Goal: Information Seeking & Learning: Learn about a topic

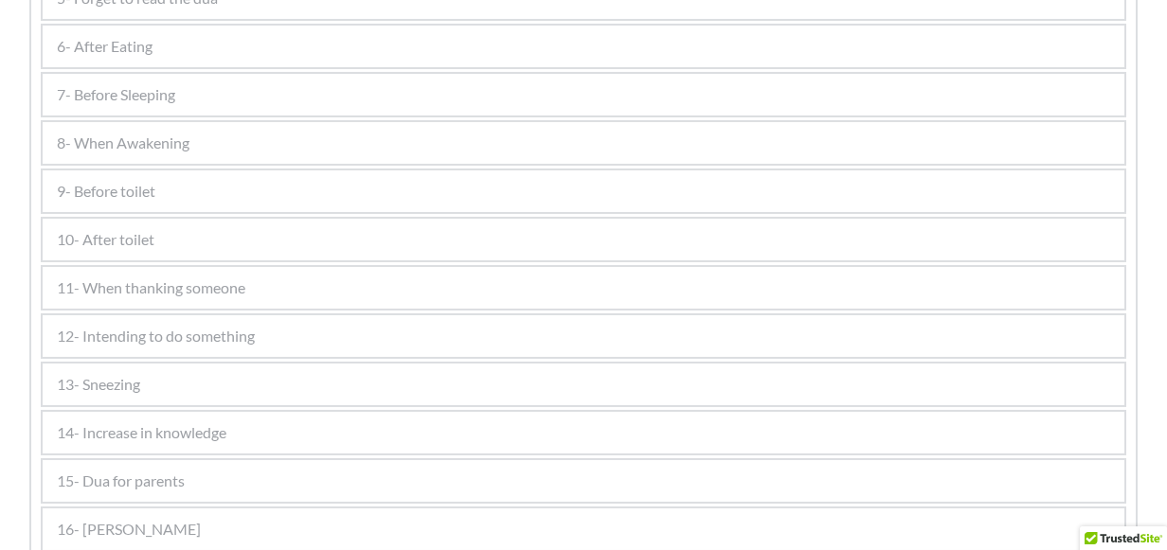
scroll to position [1326, 0]
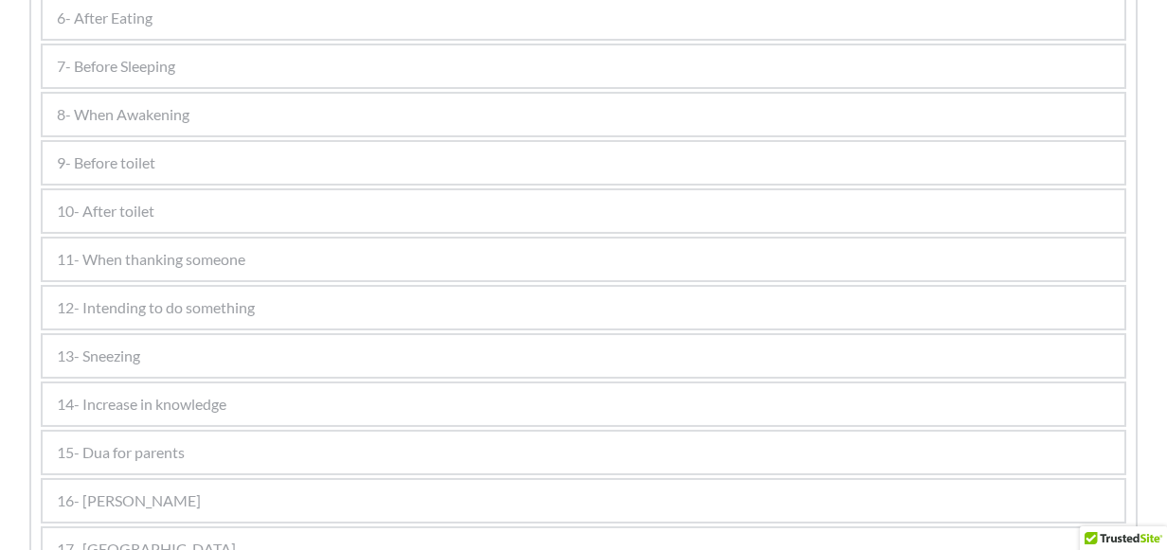
click at [169, 164] on div "9- Before toilet" at bounding box center [583, 163] width 1081 height 42
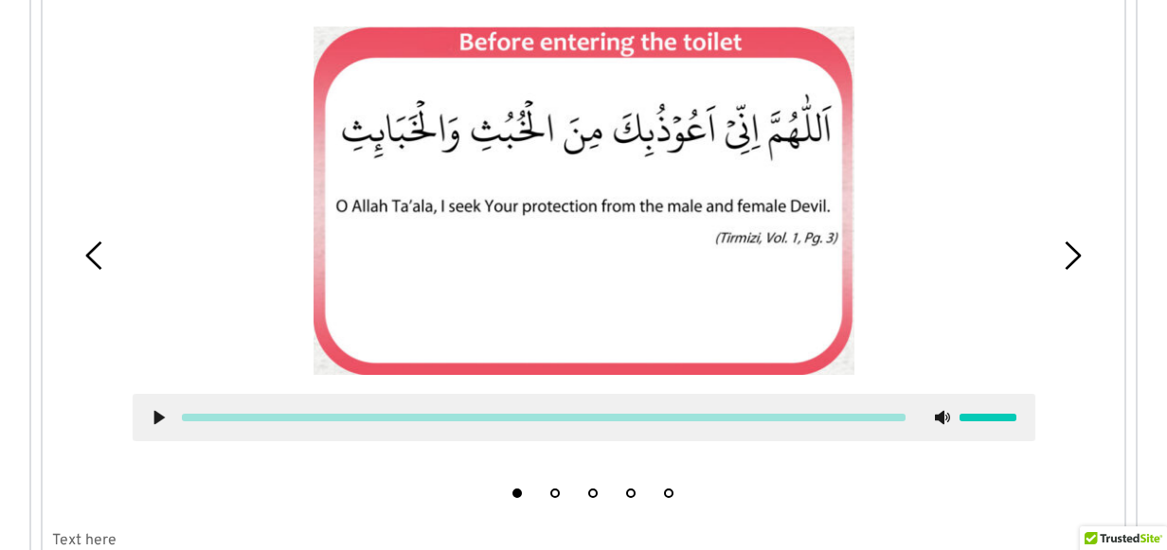
scroll to position [1274, 0]
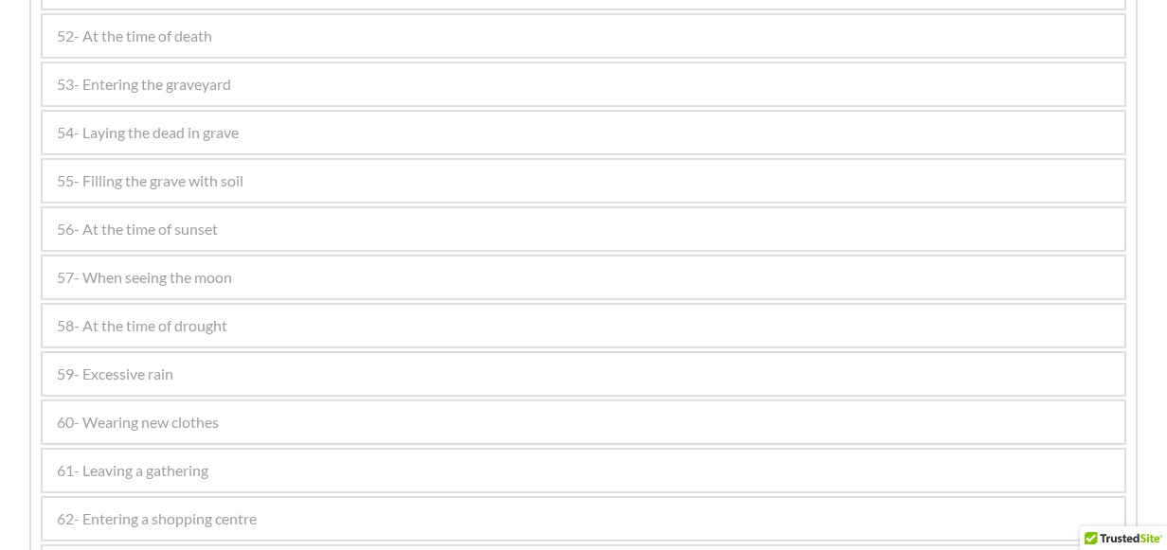
scroll to position [3641, 0]
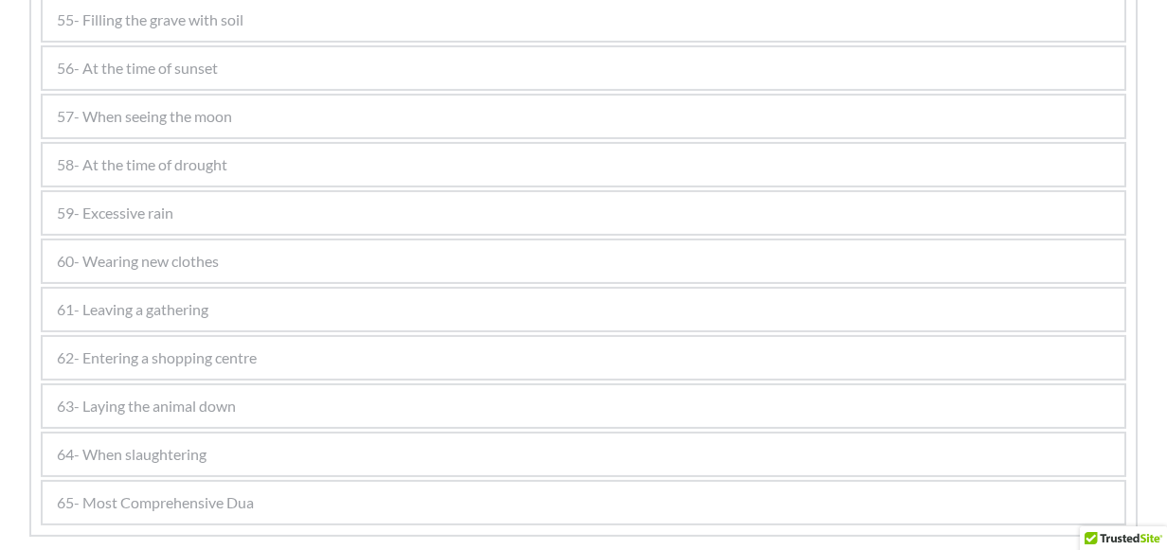
click at [228, 254] on div "60- Wearing new clothes" at bounding box center [583, 262] width 1081 height 42
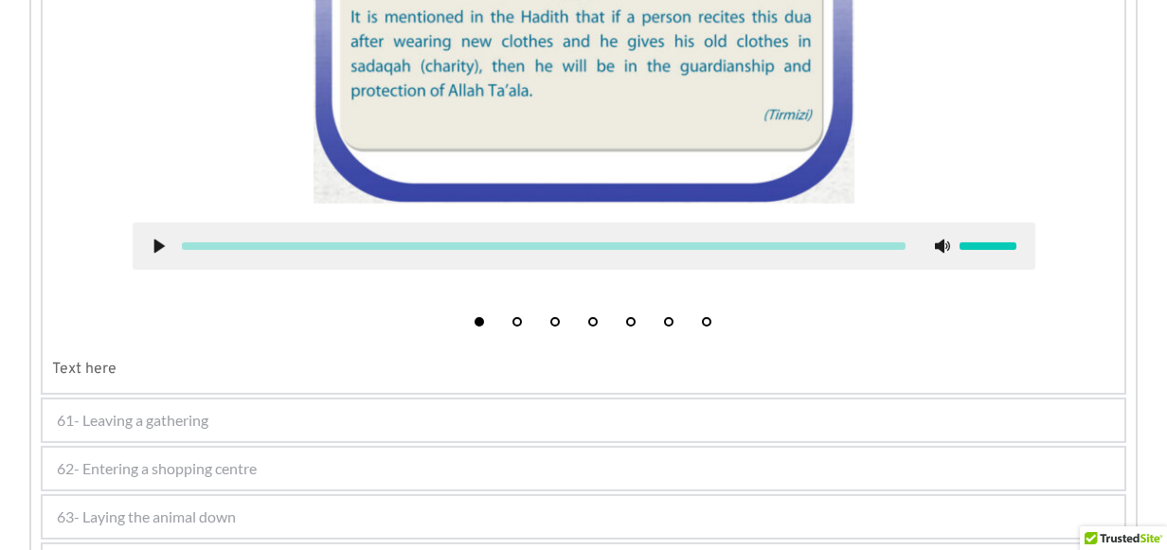
scroll to position [4018, 0]
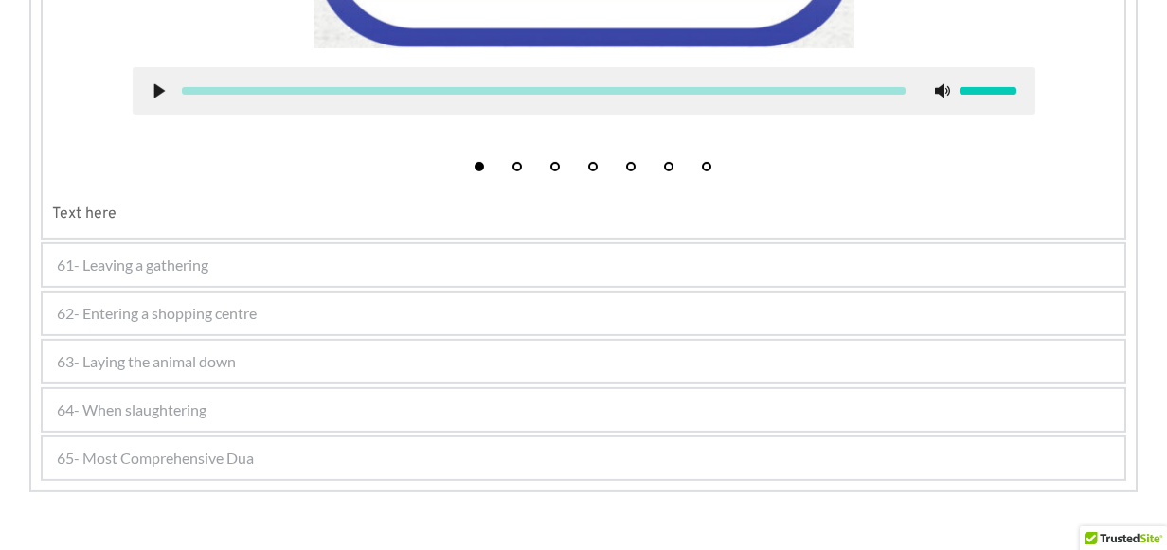
click at [215, 264] on div "61- Leaving a gathering" at bounding box center [583, 265] width 1081 height 42
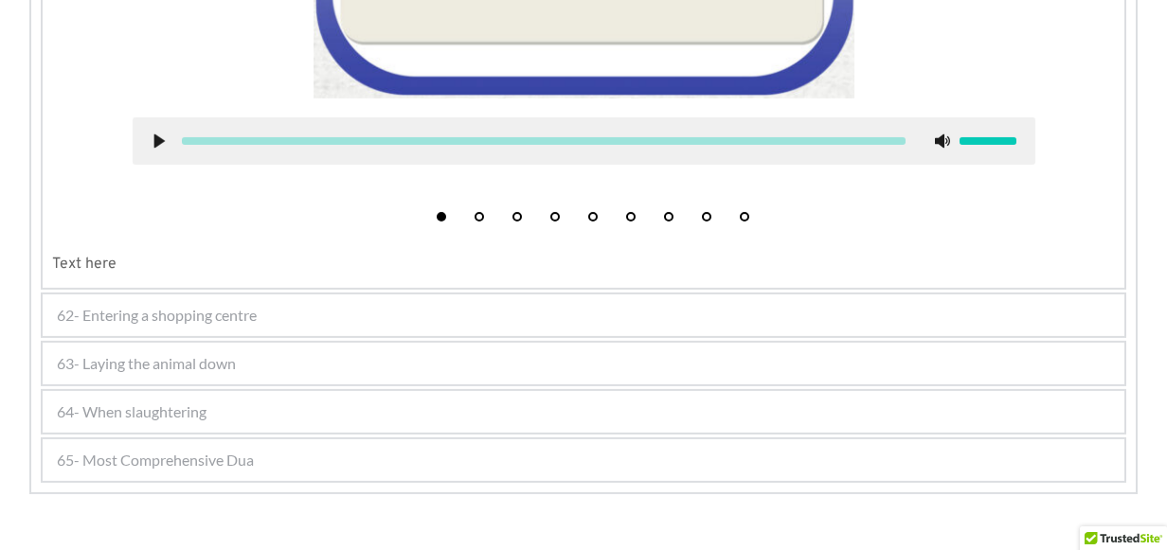
scroll to position [4098, 0]
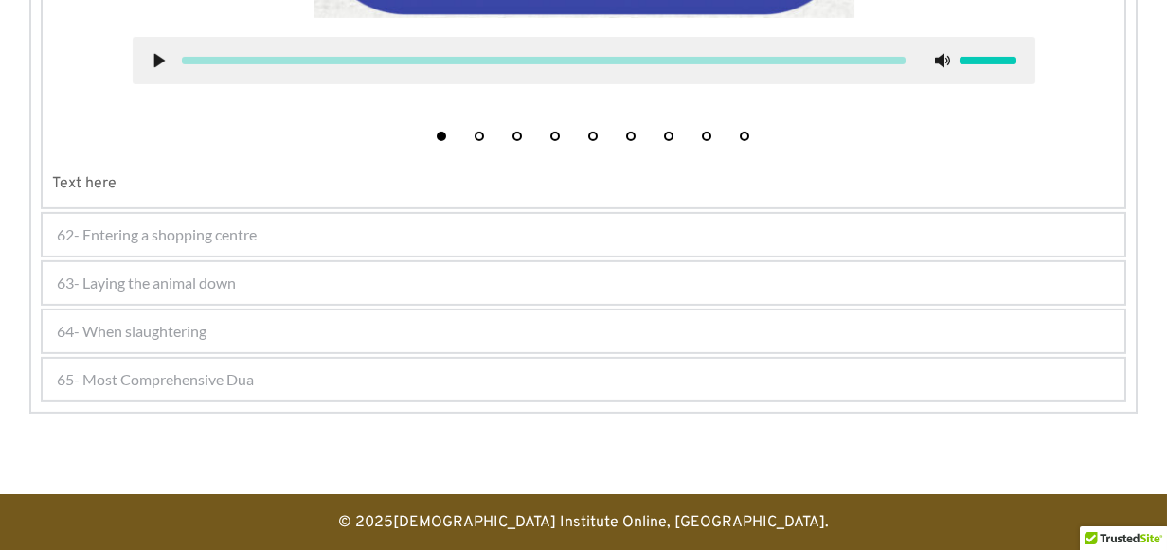
click at [214, 223] on span "62- Entering a shopping centre" at bounding box center [157, 234] width 200 height 23
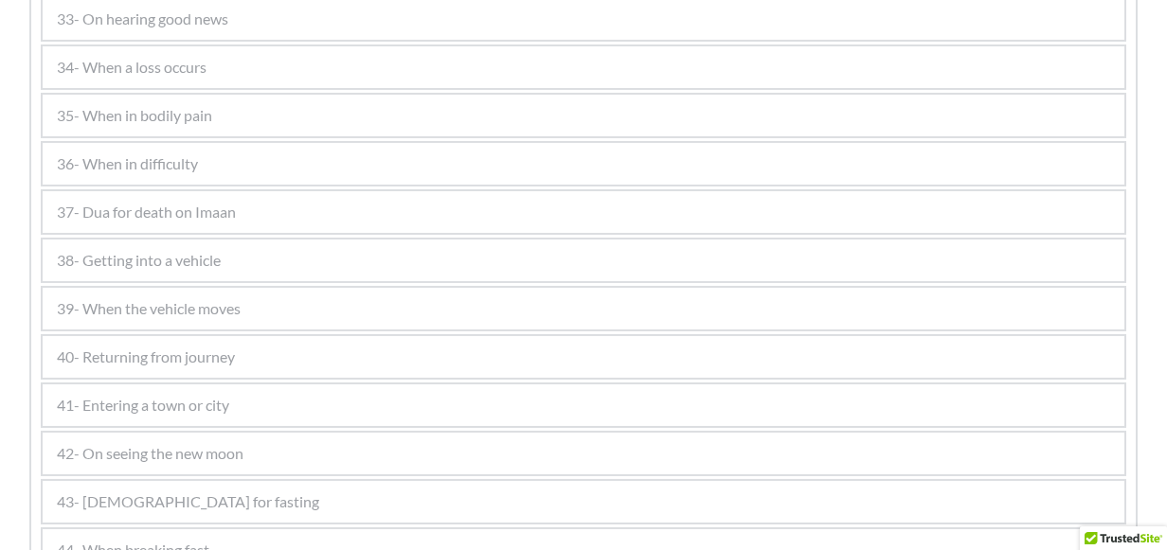
scroll to position [1979, 0]
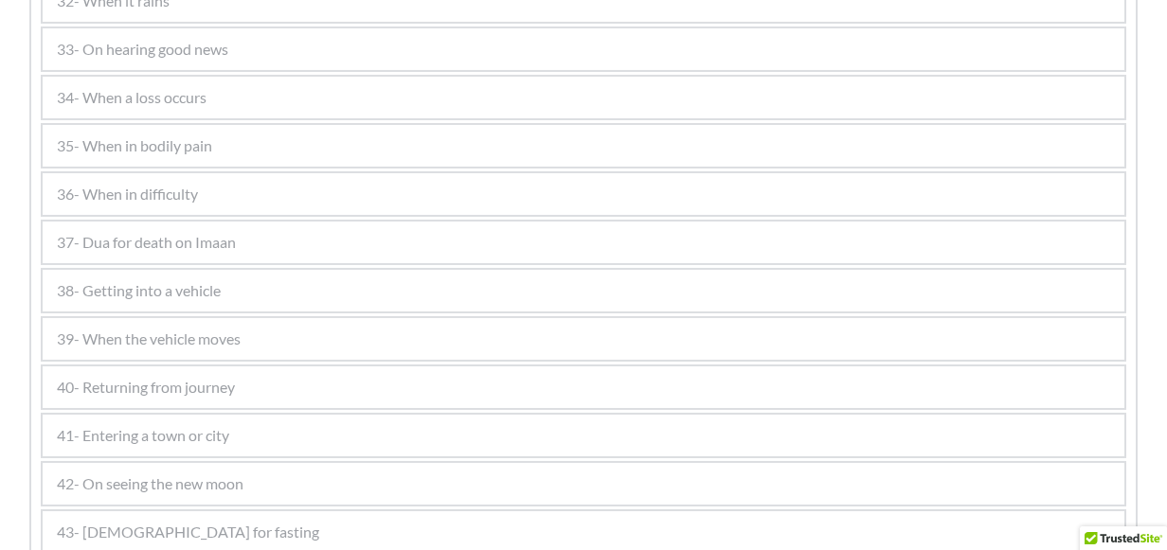
click at [182, 148] on span "35- When in bodily pain" at bounding box center [134, 145] width 155 height 23
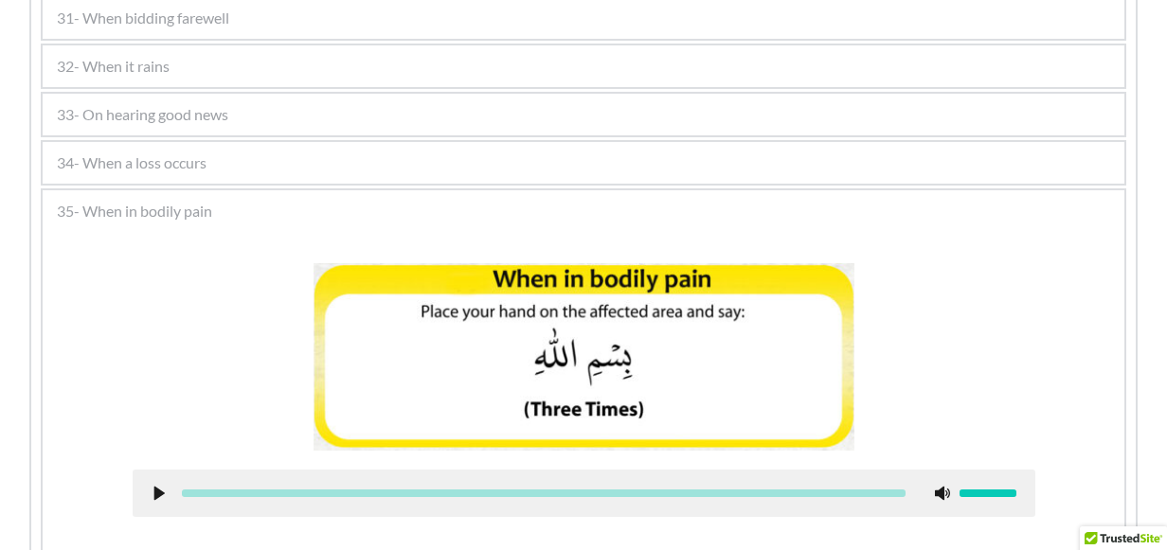
scroll to position [1884, 0]
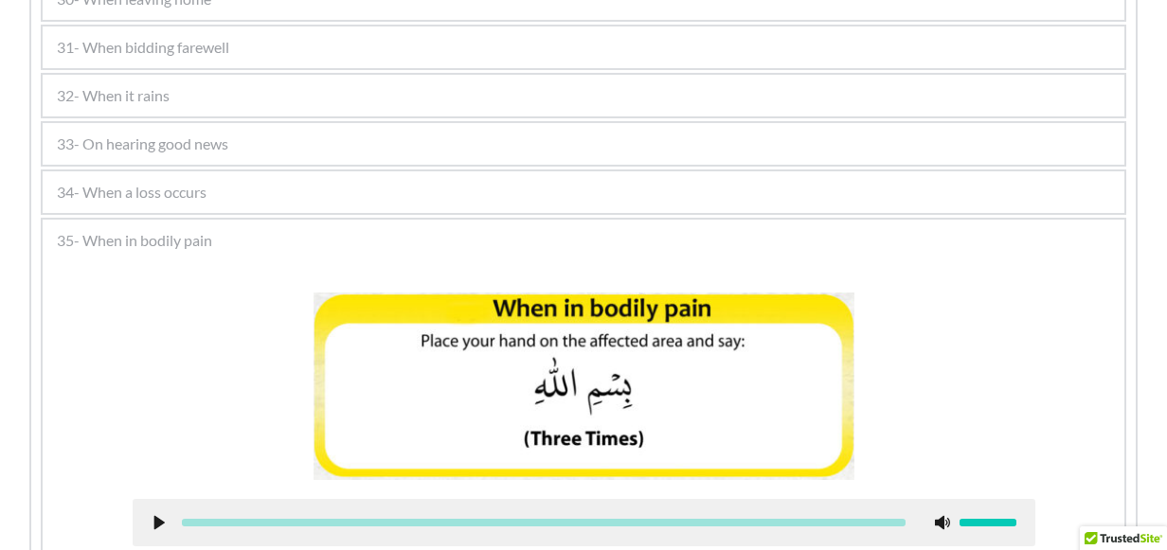
click at [128, 151] on div "33- On hearing good news" at bounding box center [583, 144] width 1081 height 42
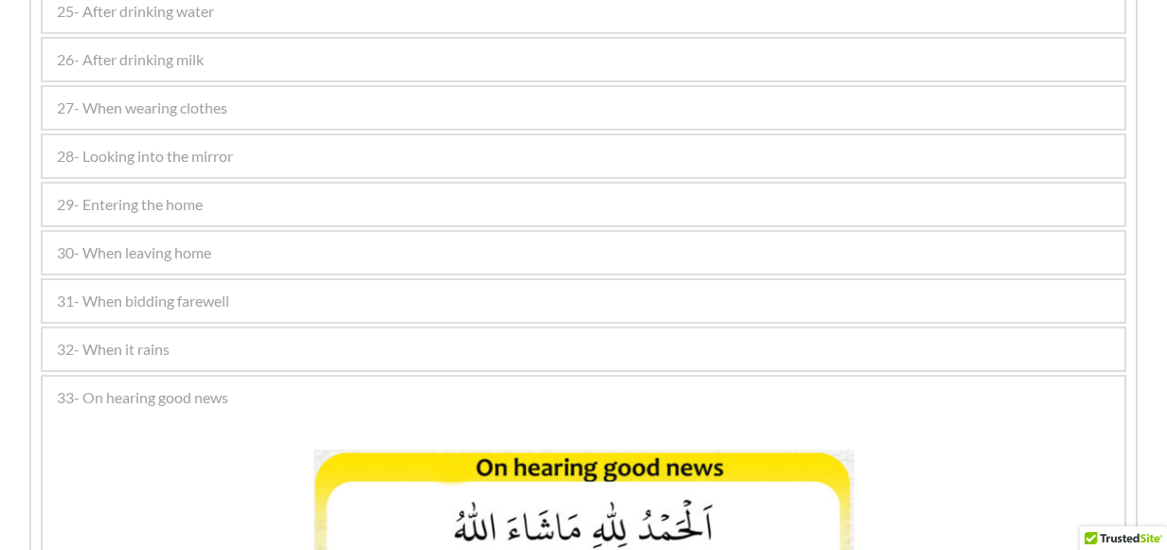
scroll to position [1600, 0]
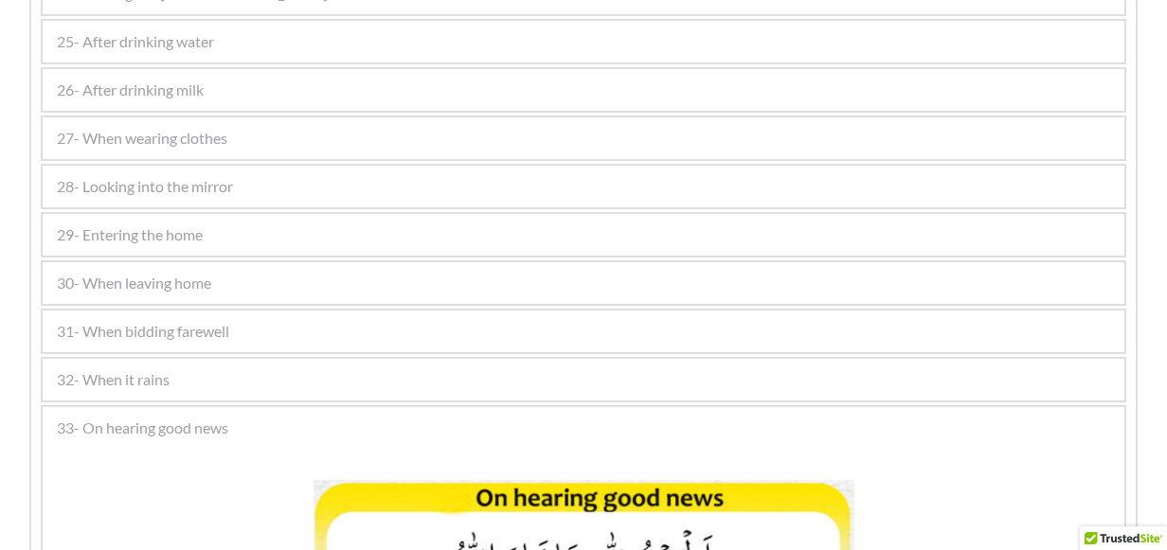
click at [148, 229] on span "29- Entering the home" at bounding box center [130, 234] width 146 height 23
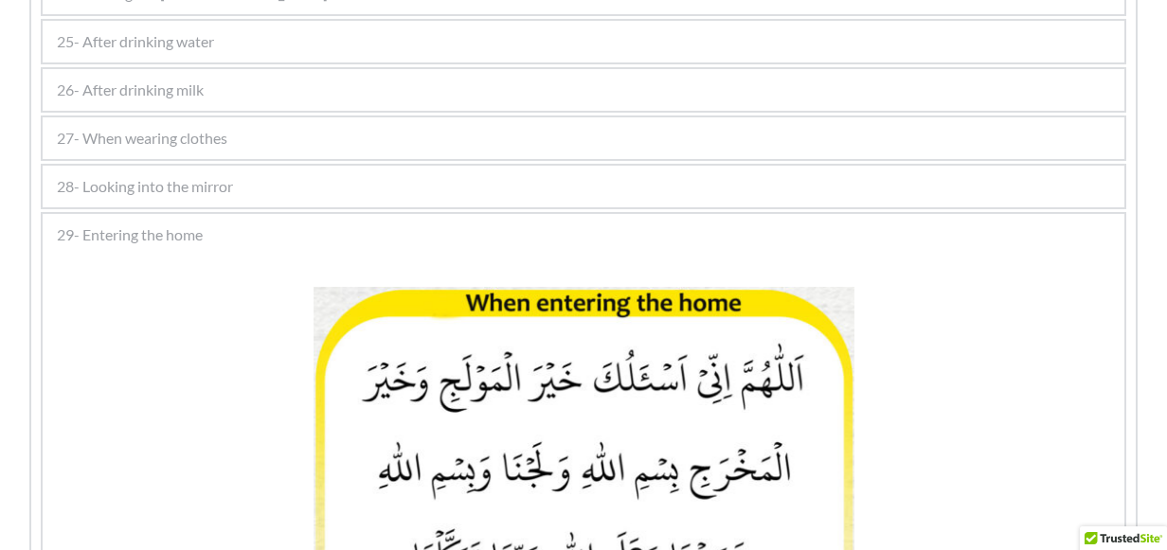
click at [172, 177] on span "28- Looking into the mirror" at bounding box center [145, 186] width 176 height 23
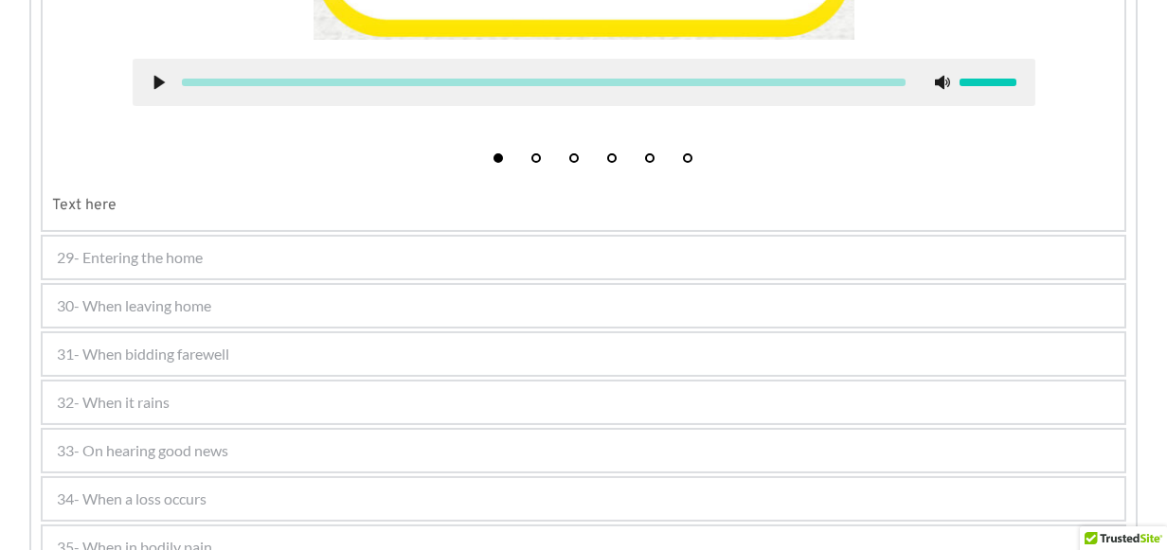
scroll to position [2358, 0]
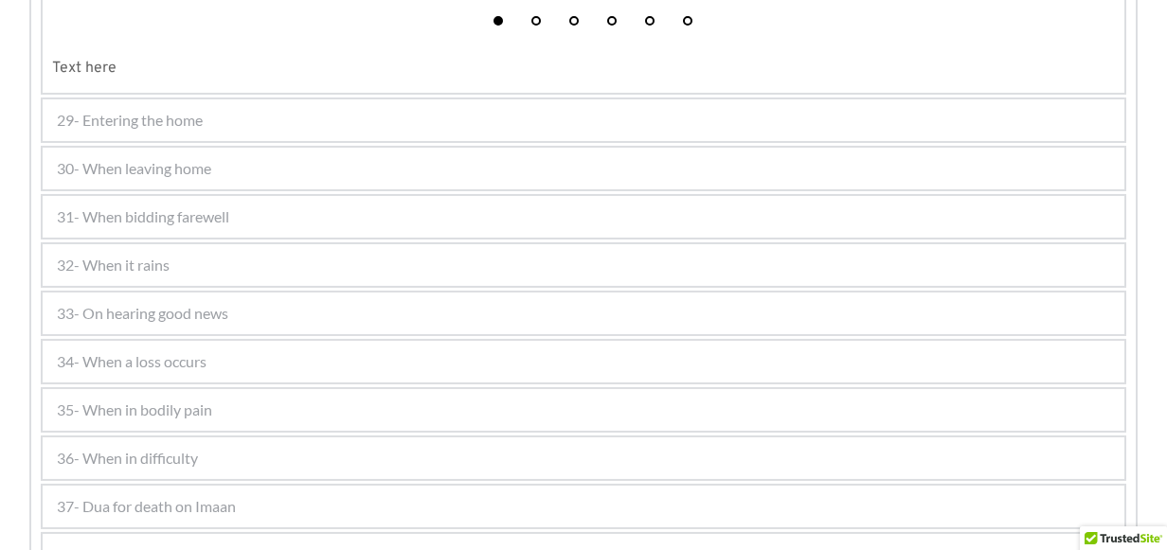
click at [183, 134] on div "29- Entering the home" at bounding box center [583, 120] width 1081 height 42
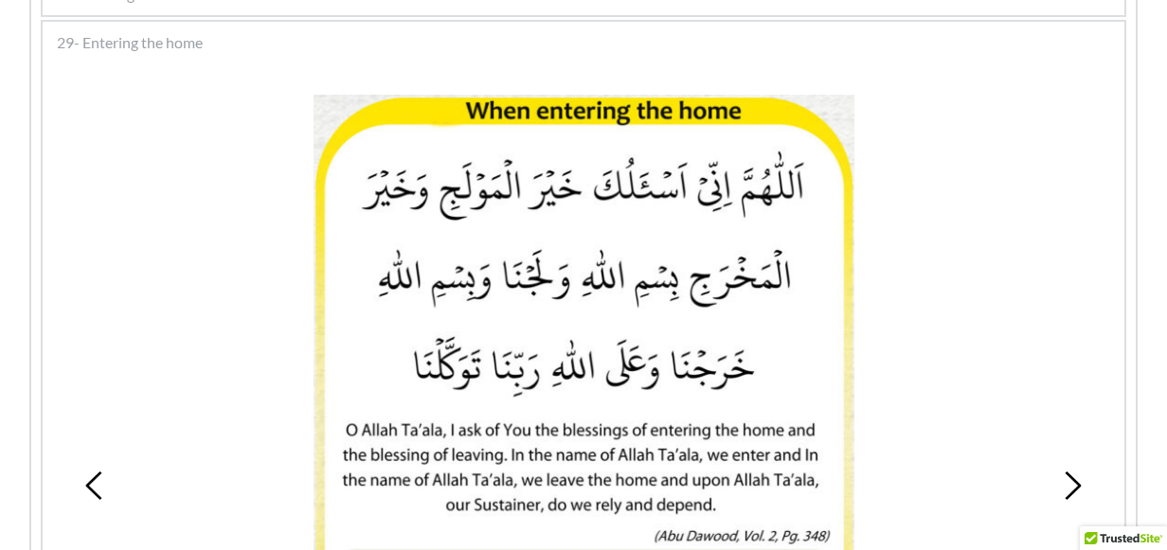
scroll to position [1810, 0]
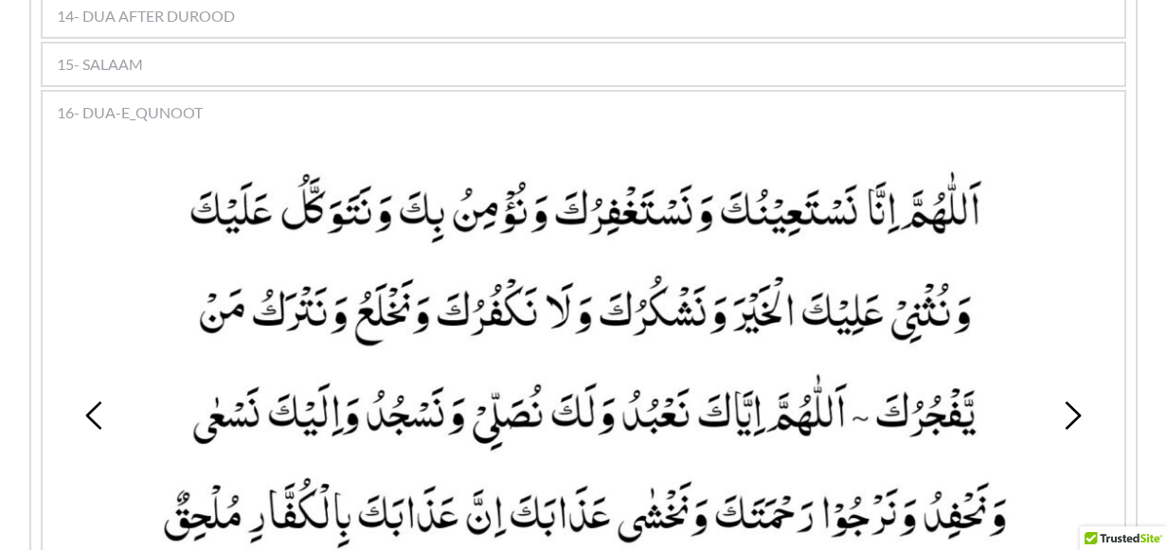
scroll to position [1799, 0]
